Goal: Task Accomplishment & Management: Manage account settings

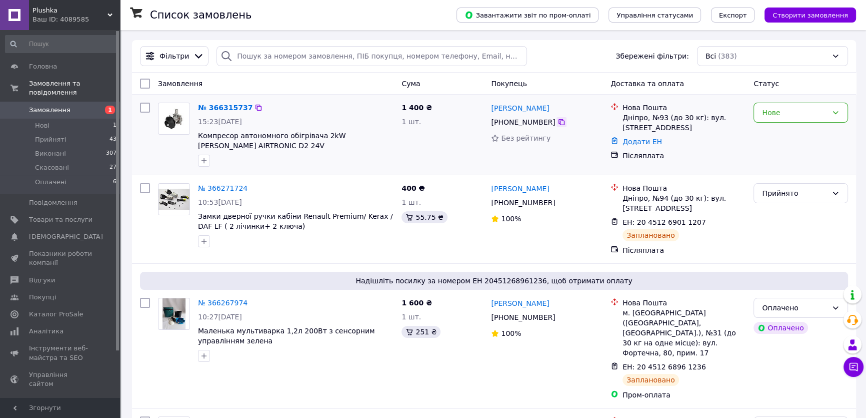
click at [559, 120] on icon at bounding box center [562, 122] width 6 height 6
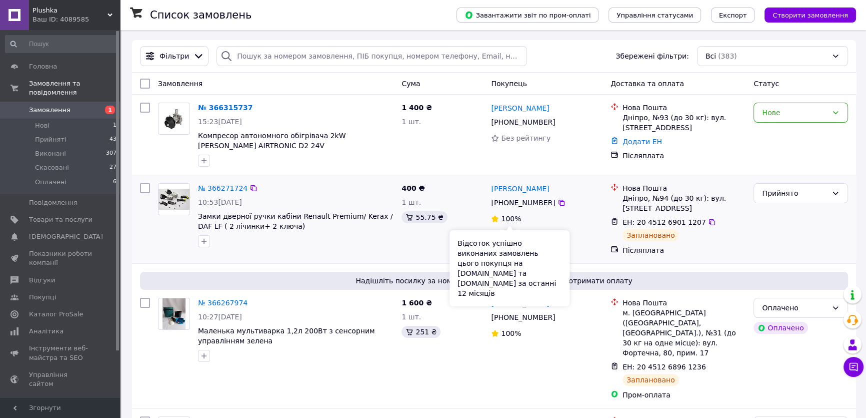
click at [509, 217] on span "100%" at bounding box center [511, 219] width 20 height 8
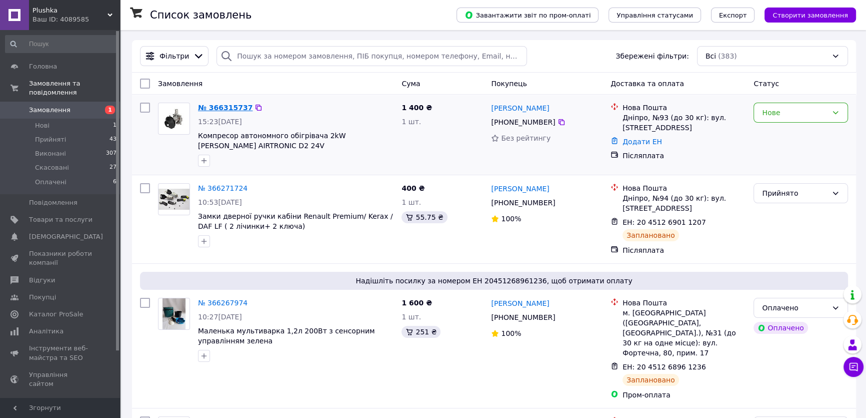
click at [219, 108] on link "№ 366315737" at bounding box center [225, 108] width 55 height 8
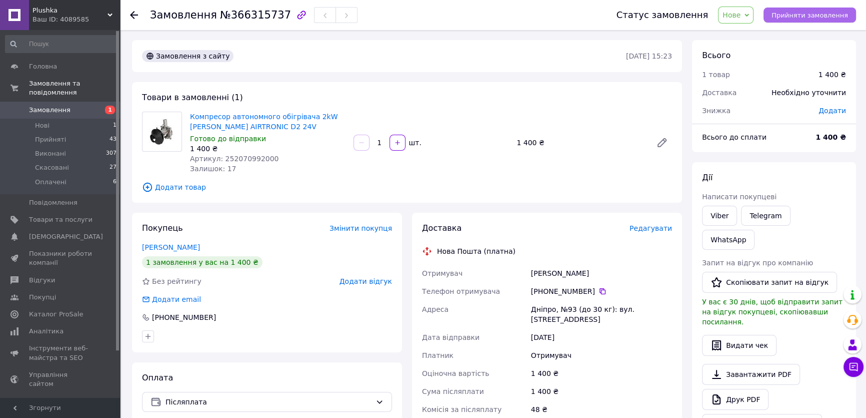
click at [792, 15] on span "Прийняти замовлення" at bounding box center [810, 16] width 77 height 8
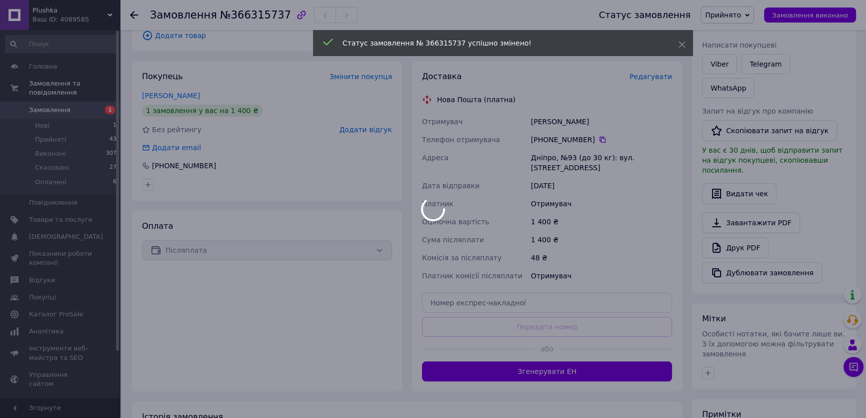
scroll to position [152, 0]
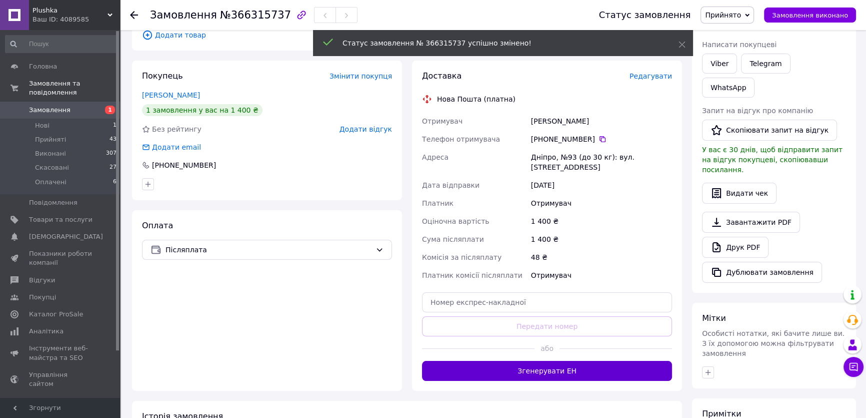
click at [535, 364] on button "Згенерувати ЕН" at bounding box center [547, 371] width 250 height 20
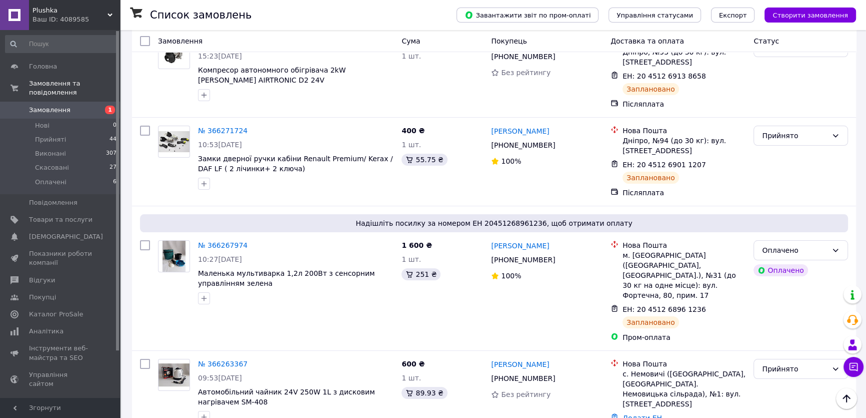
scroll to position [103, 0]
